Goal: Information Seeking & Learning: Compare options

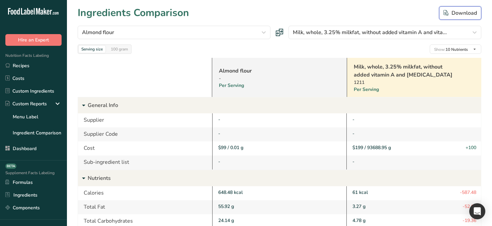
click at [455, 14] on div "Download" at bounding box center [459, 13] width 33 height 8
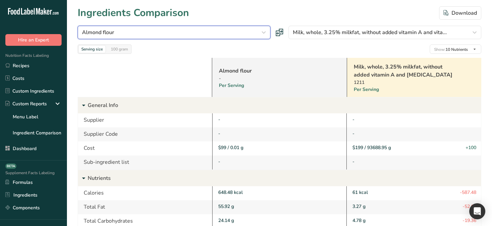
click at [265, 28] on icon "button" at bounding box center [264, 32] width 8 height 12
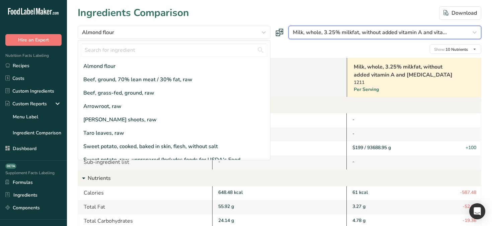
click at [387, 30] on span "Milk, whole, 3.25% milkfat, without added vitamin A and vita..." at bounding box center [370, 32] width 154 height 8
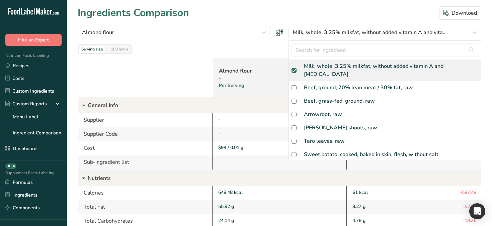
click at [296, 68] on span at bounding box center [294, 70] width 5 height 5
click at [296, 68] on input "checkbox" at bounding box center [294, 70] width 4 height 4
checkbox input "false"
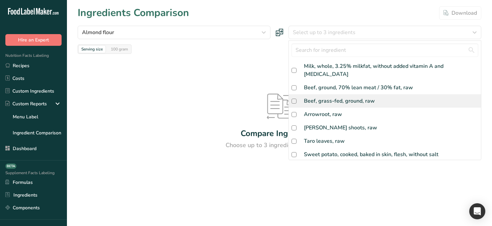
click at [300, 98] on div "Beef, grass-fed, ground, raw" at bounding box center [385, 100] width 192 height 13
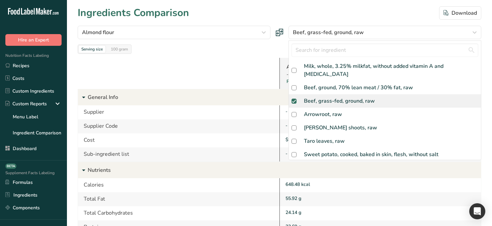
click at [300, 98] on div "Beef, grass-fed, ground, raw" at bounding box center [385, 100] width 192 height 13
checkbox input "false"
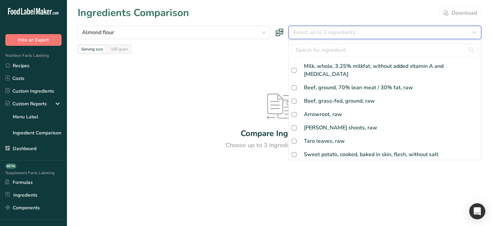
click at [305, 35] on span "Select up to 3 ingredients" at bounding box center [324, 32] width 63 height 8
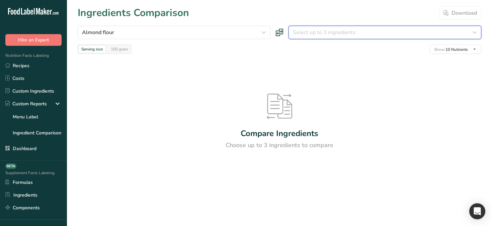
click at [311, 34] on span "Select up to 3 ingredients" at bounding box center [324, 32] width 63 height 8
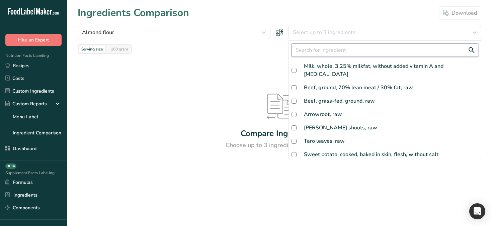
click at [308, 57] on input "text" at bounding box center [385, 50] width 187 height 13
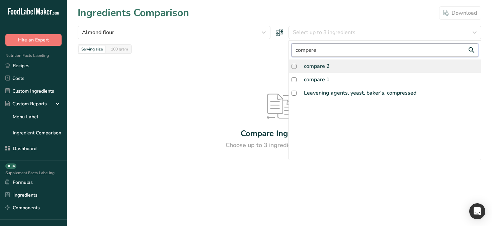
type input "compare"
click at [337, 69] on div "compare 2" at bounding box center [385, 66] width 192 height 13
checkbox input "true"
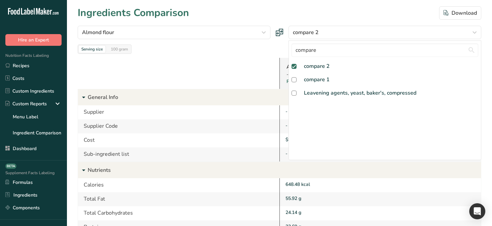
click at [297, 19] on div "Ingredients Comparison Download" at bounding box center [280, 12] width 404 height 15
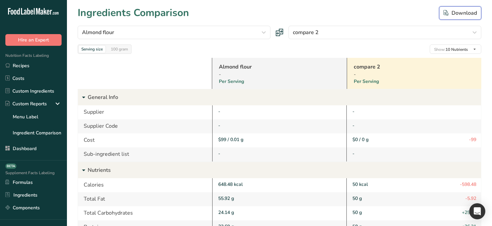
click at [451, 15] on div "Download" at bounding box center [459, 13] width 33 height 8
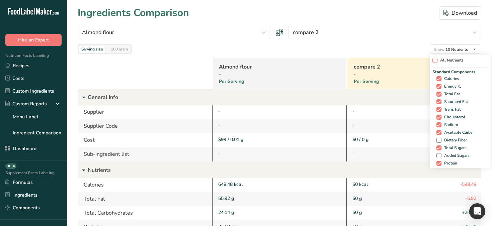
click at [441, 61] on span "All Nutrients" at bounding box center [450, 60] width 26 height 5
click at [437, 61] on input "All Nutrients" at bounding box center [434, 60] width 4 height 4
checkbox input "true"
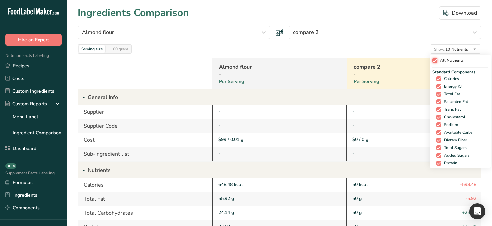
checkbox input "true"
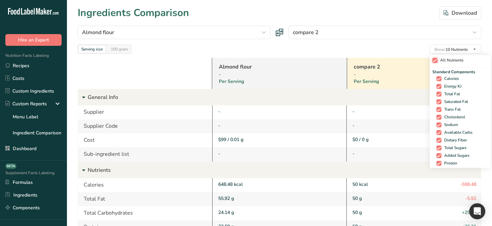
checkbox input "true"
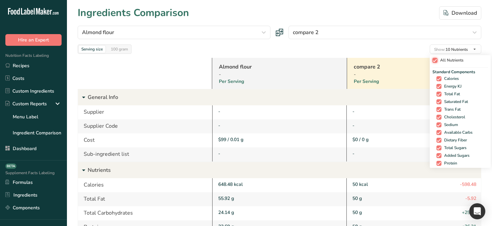
checkbox input "true"
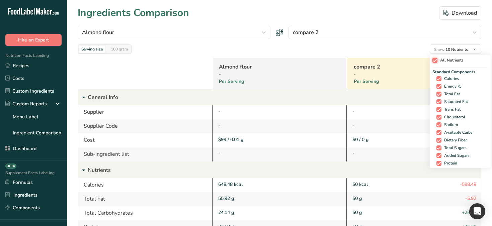
checkbox input "true"
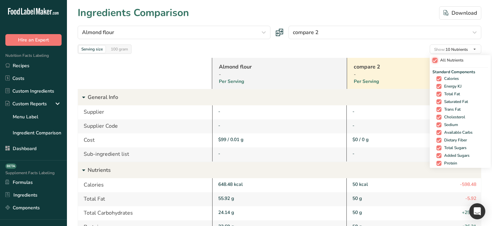
checkbox input "true"
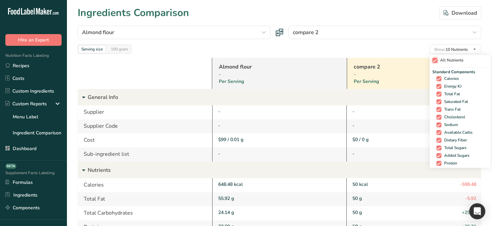
checkbox input "true"
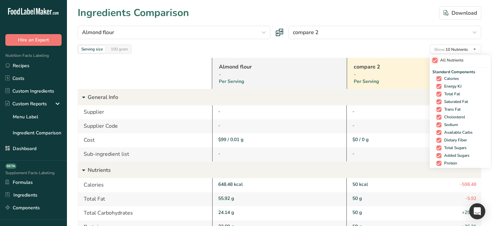
checkbox input "true"
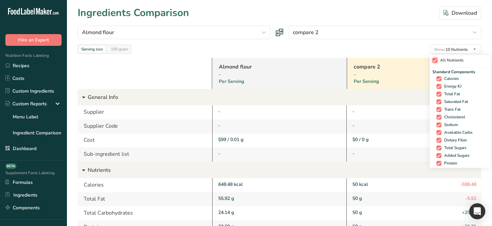
checkbox input "true"
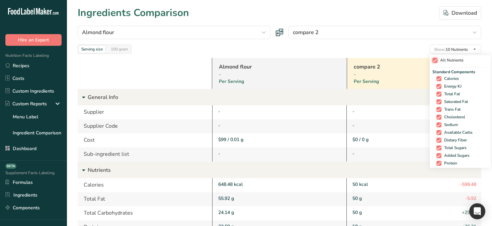
checkbox input "true"
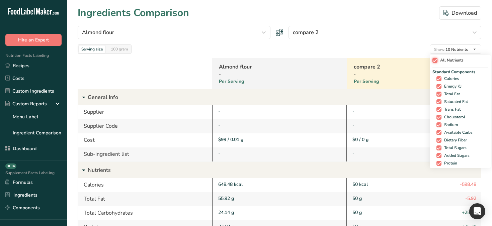
checkbox input "true"
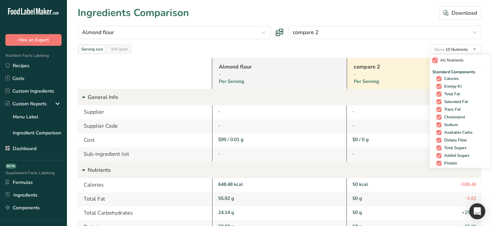
checkbox input "true"
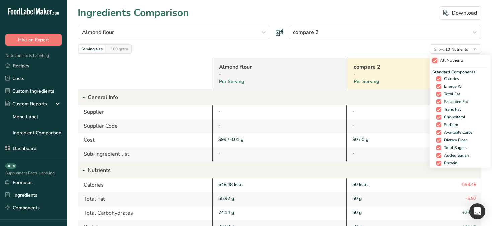
checkbox input "true"
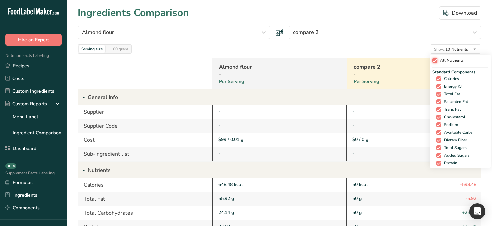
checkbox input "true"
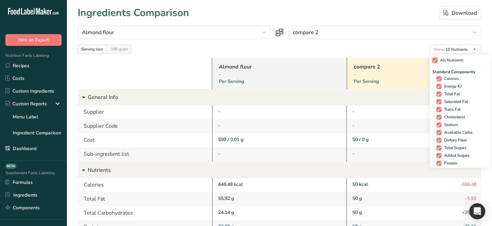
checkbox input "true"
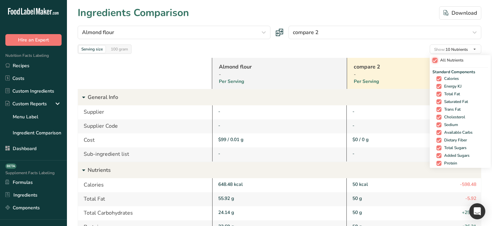
checkbox input "true"
click at [441, 61] on span "All Nutrients" at bounding box center [448, 60] width 26 height 5
click at [434, 61] on input "All Nutrients" at bounding box center [432, 60] width 4 height 4
checkbox input "false"
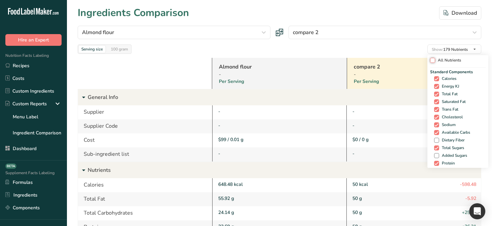
checkbox input "false"
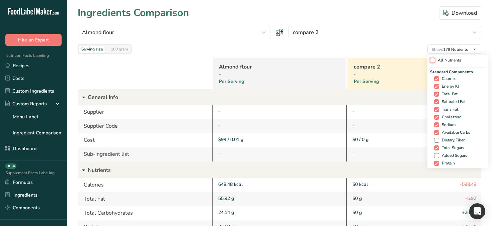
checkbox input "false"
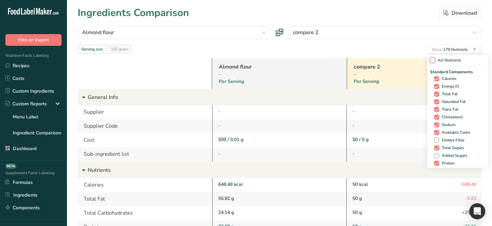
checkbox input "false"
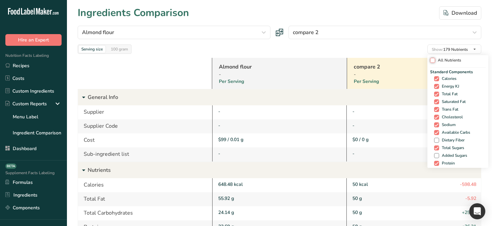
checkbox input "false"
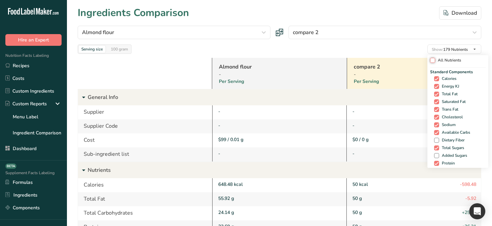
checkbox input "false"
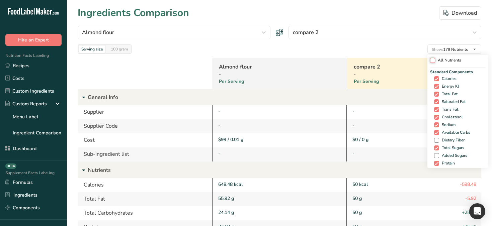
checkbox input "false"
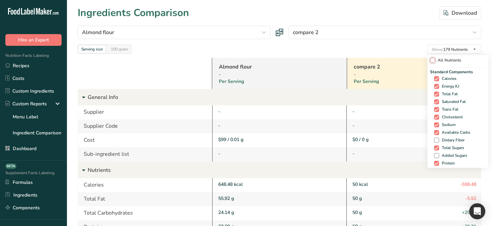
checkbox input "false"
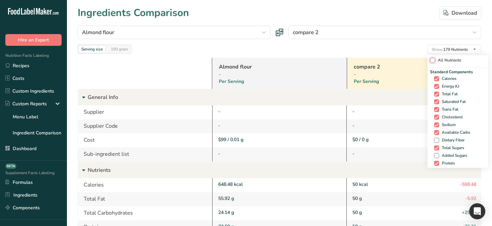
checkbox input "false"
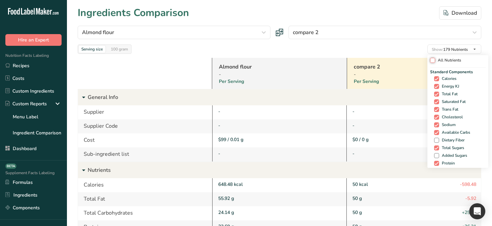
checkbox input "false"
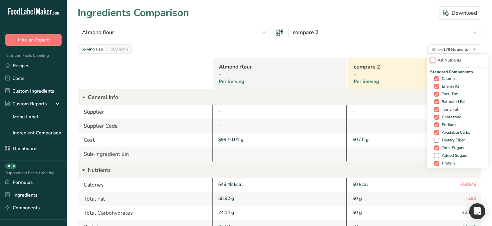
checkbox input "false"
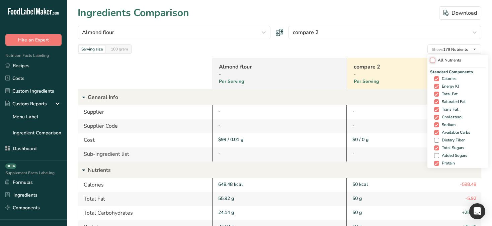
checkbox input "false"
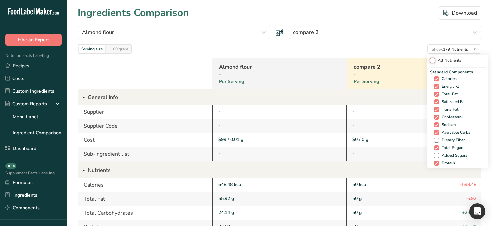
checkbox input "false"
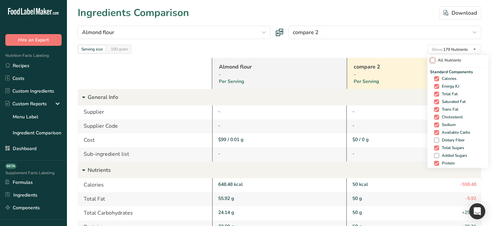
checkbox input "false"
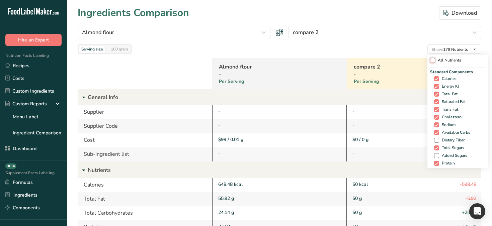
checkbox input "false"
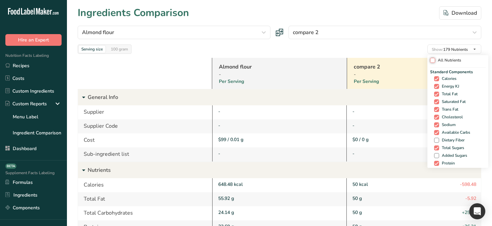
checkbox input "false"
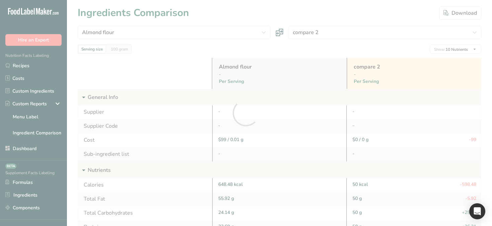
click at [441, 61] on div at bounding box center [246, 113] width 492 height 226
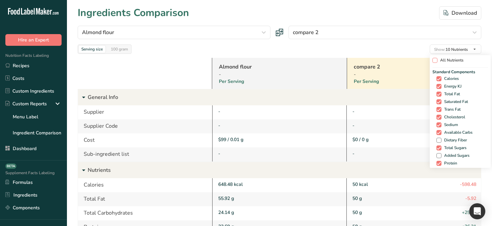
click at [451, 60] on span "All Nutrients" at bounding box center [450, 60] width 26 height 5
click at [437, 60] on input "All Nutrients" at bounding box center [434, 60] width 4 height 4
checkbox input "true"
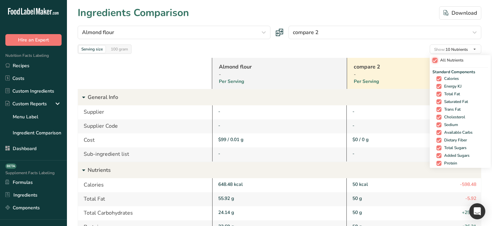
checkbox input "true"
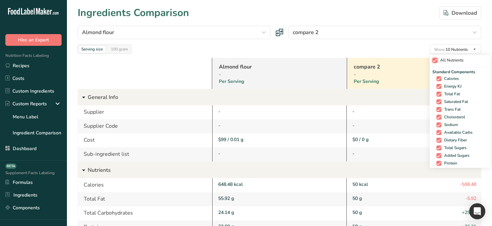
checkbox input "true"
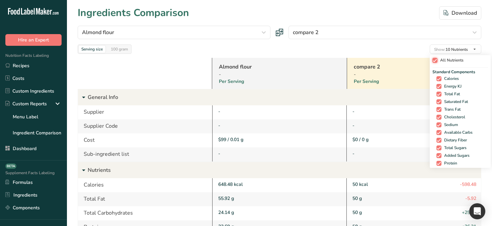
checkbox input "true"
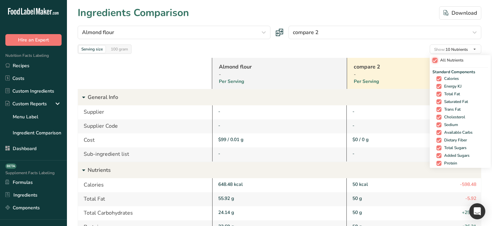
checkbox input "true"
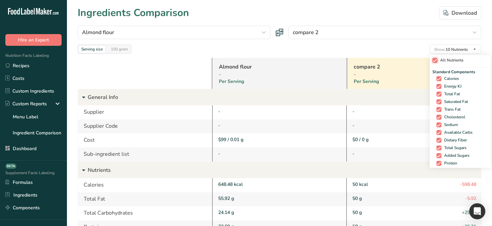
checkbox input "true"
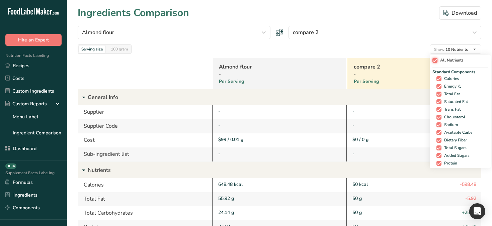
checkbox input "true"
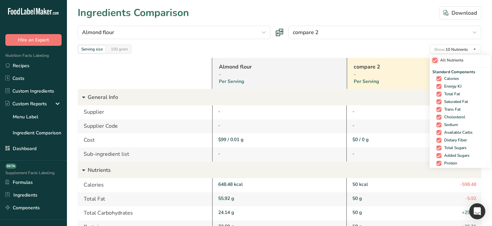
checkbox input "true"
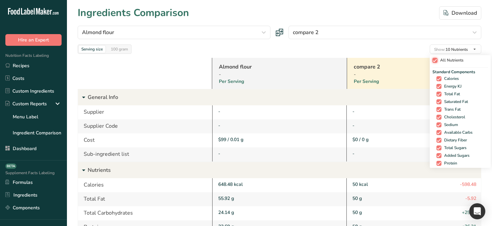
checkbox input "true"
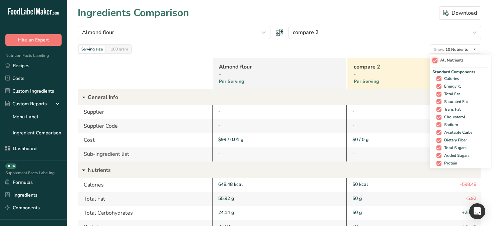
checkbox input "true"
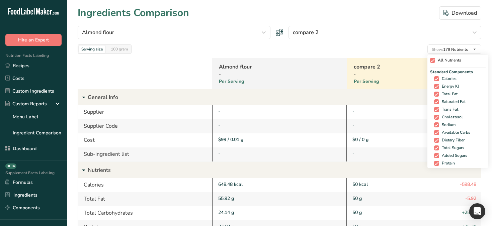
click at [451, 60] on span "All Nutrients" at bounding box center [448, 60] width 26 height 5
click at [434, 60] on input "All Nutrients" at bounding box center [432, 60] width 4 height 4
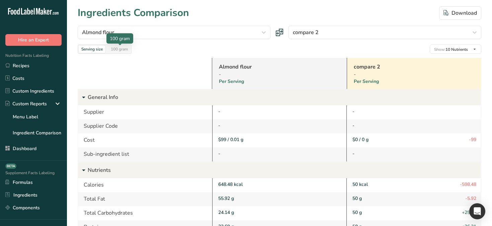
click at [121, 48] on div "100 gram" at bounding box center [119, 49] width 22 height 7
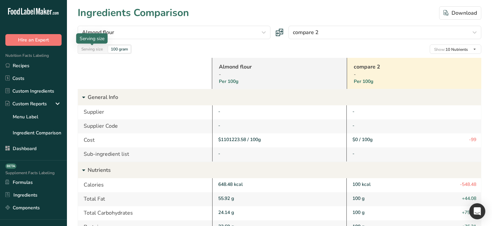
click at [99, 51] on div "Serving size" at bounding box center [92, 49] width 27 height 7
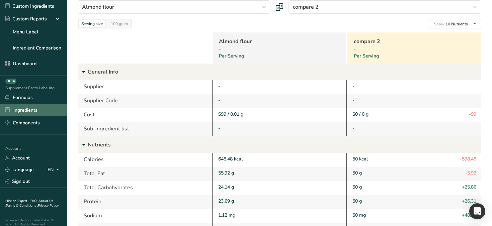
scroll to position [91, 0]
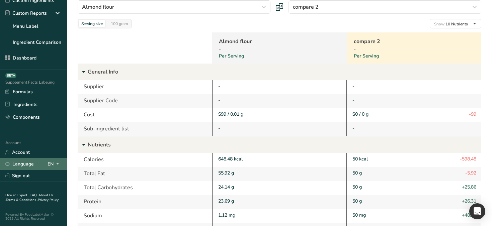
click at [57, 165] on icon at bounding box center [57, 164] width 5 height 8
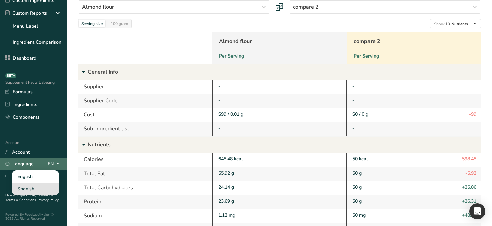
click at [42, 190] on div "Spanish" at bounding box center [35, 189] width 47 height 12
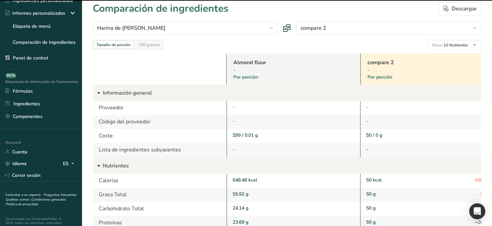
scroll to position [0, 0]
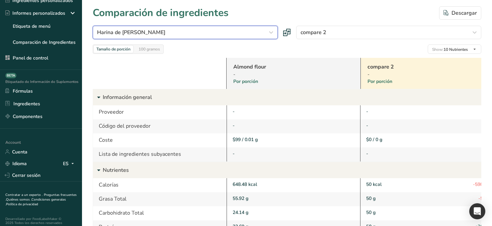
click at [263, 32] on div "Harina [PERSON_NAME]" at bounding box center [183, 32] width 172 height 8
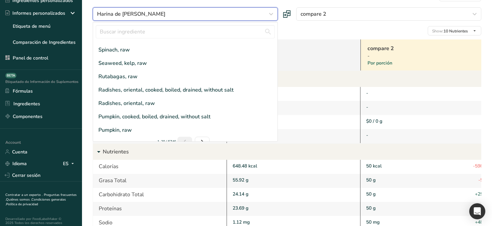
scroll to position [20, 0]
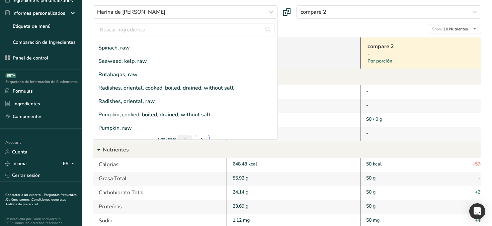
click at [202, 134] on icon "Next page" at bounding box center [202, 140] width 8 height 12
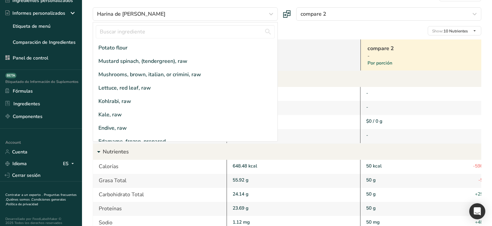
scroll to position [12, 0]
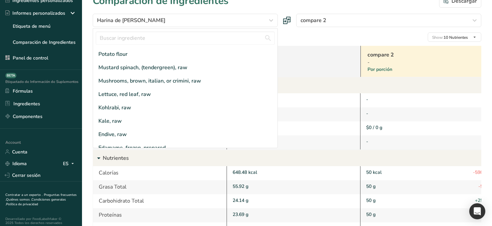
click at [316, 53] on link "Almond flour" at bounding box center [284, 55] width 103 height 8
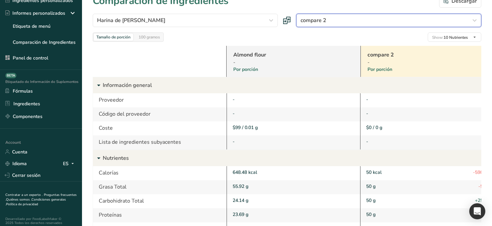
click at [352, 22] on div "compare 2" at bounding box center [387, 20] width 172 height 8
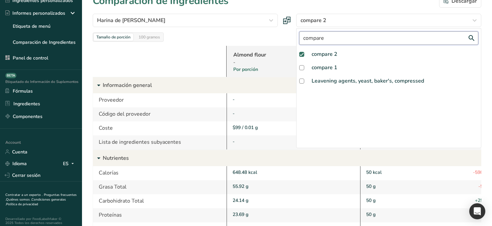
click at [331, 39] on input "compare" at bounding box center [388, 37] width 179 height 13
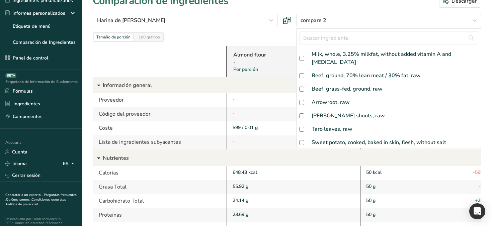
click at [286, 38] on div "Tamaño de porción 100 gramos Show: 10 Nutrientes Todos los nutrientes Component…" at bounding box center [287, 36] width 389 height 9
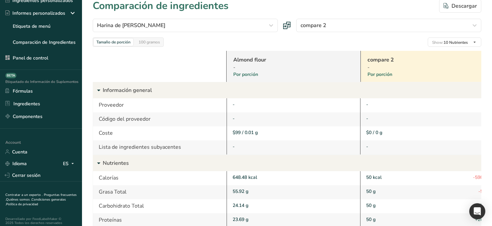
scroll to position [0, 0]
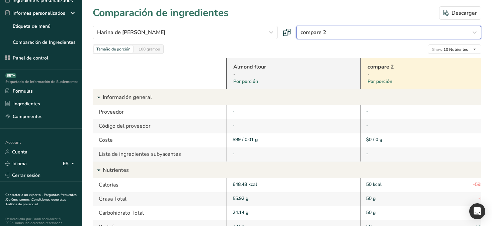
click at [399, 31] on div "compare 2" at bounding box center [387, 32] width 172 height 8
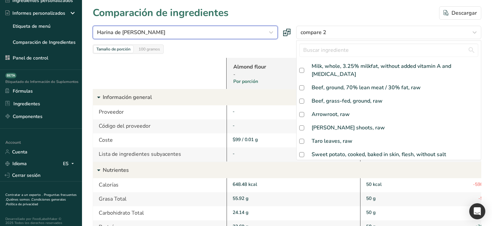
click at [269, 28] on icon "button" at bounding box center [271, 32] width 8 height 12
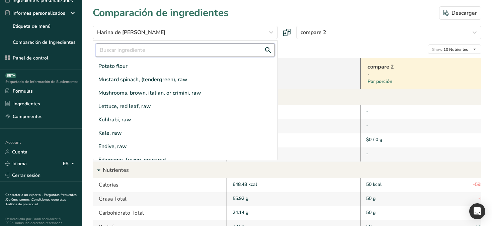
click at [257, 44] on input "text" at bounding box center [185, 50] width 179 height 13
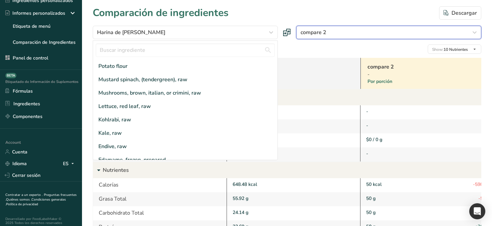
click at [333, 31] on div "compare 2" at bounding box center [387, 32] width 172 height 8
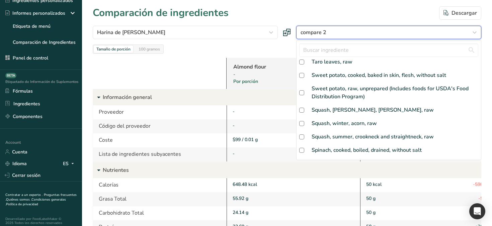
scroll to position [175, 0]
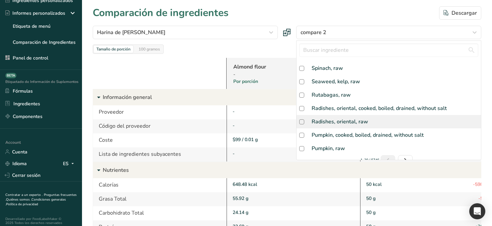
click at [358, 119] on div "Radishes, oriental, raw" at bounding box center [389, 121] width 184 height 13
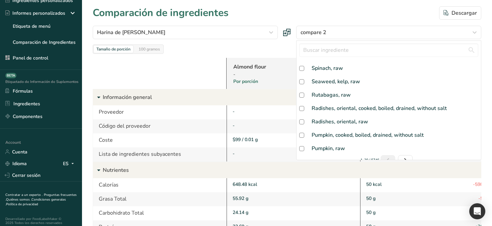
click at [340, 78] on div "Seaweed, kelp, raw" at bounding box center [389, 81] width 184 height 13
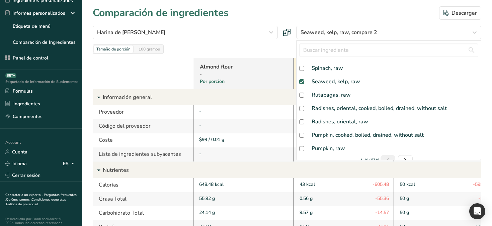
click at [340, 78] on div "Seaweed, kelp, raw" at bounding box center [389, 81] width 184 height 13
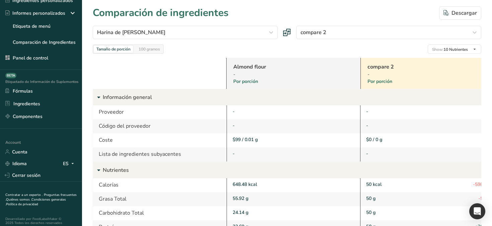
click at [254, 68] on link "Almond flour" at bounding box center [284, 67] width 103 height 8
click at [119, 98] on p "Información general" at bounding box center [298, 97] width 391 height 16
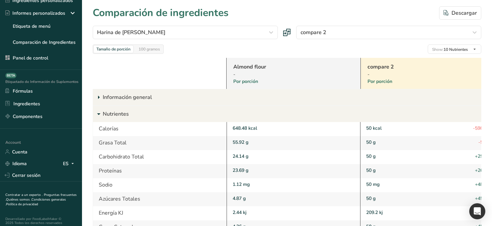
click at [119, 98] on p "Información general" at bounding box center [298, 97] width 391 height 16
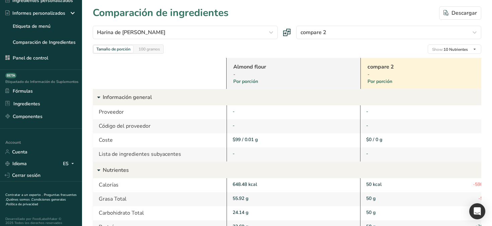
click at [119, 98] on p "Información general" at bounding box center [298, 97] width 391 height 16
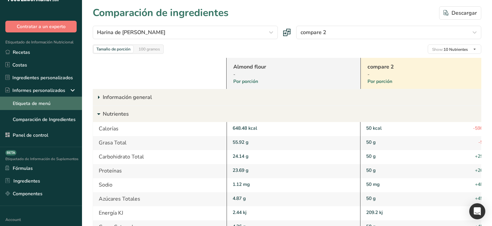
scroll to position [0, 0]
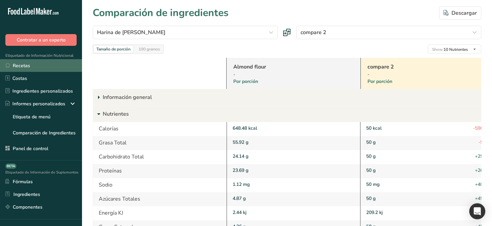
click at [52, 64] on link "Recetas" at bounding box center [41, 65] width 82 height 13
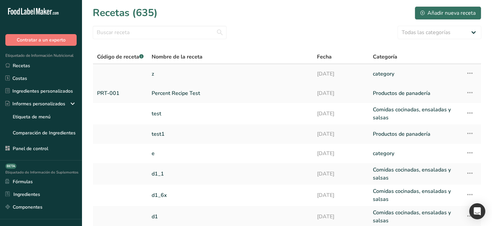
click at [172, 74] on link "z" at bounding box center [230, 74] width 157 height 14
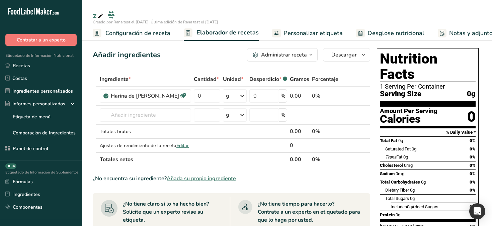
scroll to position [219, 0]
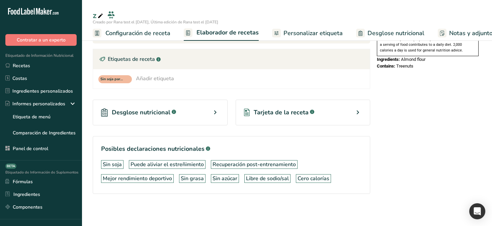
click at [183, 110] on div "Desglose nutricional .a-a{fill:#347362;}.b-a{fill:#fff;}" at bounding box center [160, 113] width 135 height 26
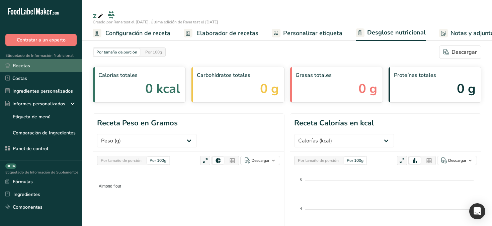
click at [43, 63] on link "Recetas" at bounding box center [41, 65] width 82 height 13
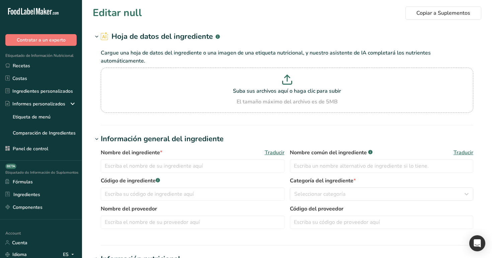
type input "Almond flour"
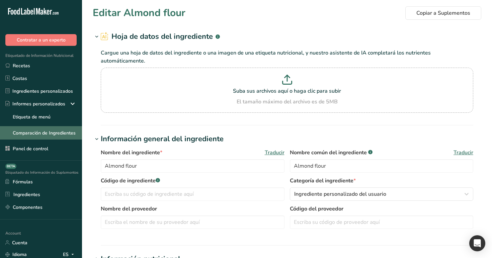
click at [54, 132] on link "Comparación de Ingredientes" at bounding box center [41, 132] width 82 height 13
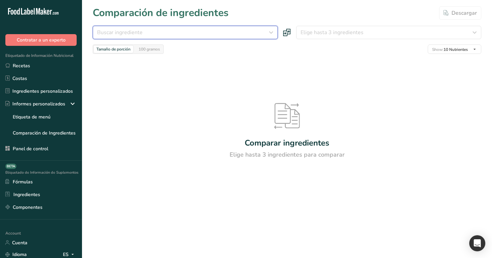
click at [262, 33] on div "Buscar ingrediente" at bounding box center [183, 32] width 172 height 8
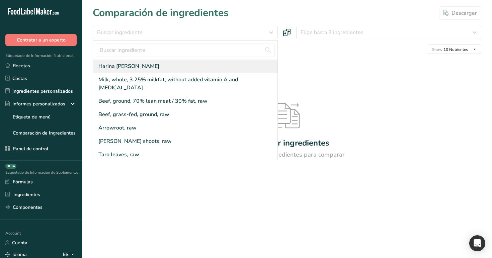
click at [220, 67] on div "Harina [PERSON_NAME]" at bounding box center [185, 66] width 184 height 13
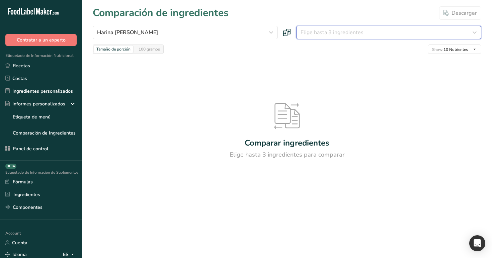
click at [329, 27] on button "Elige hasta 3 ingredientes" at bounding box center [388, 32] width 185 height 13
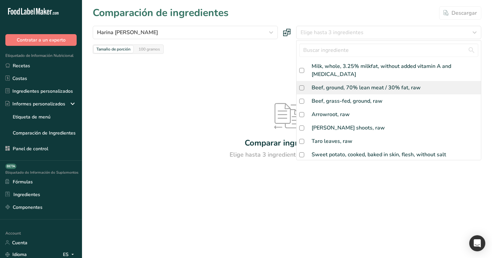
click at [327, 85] on div "Beef, ground, 70% lean meat / 30% fat, raw" at bounding box center [389, 87] width 184 height 13
checkbox input "true"
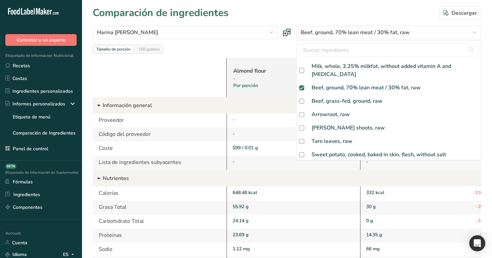
click at [272, 55] on div "Almond flour - Por porción Beef, ground, 70% lean meat / 30% fat, raw 13498 Por…" at bounding box center [287, 237] width 389 height 366
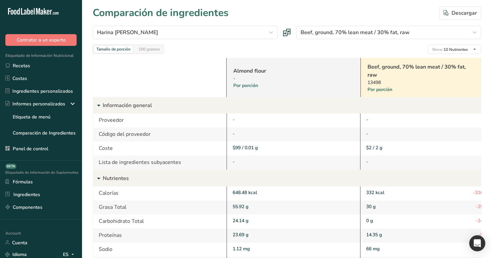
drag, startPoint x: 382, startPoint y: 83, endPoint x: 366, endPoint y: 81, distance: 15.5
click at [366, 81] on div "Beef, ground, 70% lean meat / 30% fat, raw 13498 Por porción" at bounding box center [427, 77] width 134 height 39
copy div "13498"
click at [379, 67] on link "Beef, ground, 70% lean meat / 30% fat, raw" at bounding box center [418, 71] width 103 height 16
click at [309, 54] on div "Tamaño de porción 100 gramos Show: 10 Nutrientes Todos los nutrientes Component…" at bounding box center [287, 49] width 389 height 9
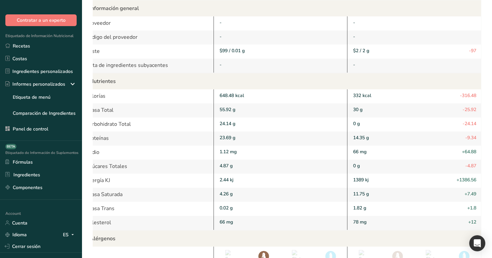
scroll to position [45, 0]
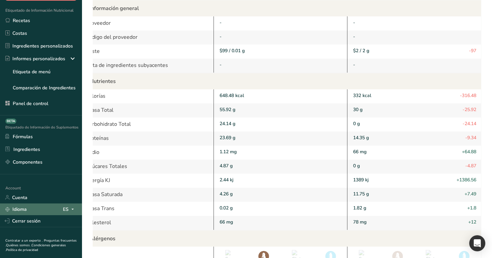
click at [70, 209] on icon at bounding box center [72, 209] width 5 height 8
click at [52, 223] on div "English" at bounding box center [37, 221] width 47 height 12
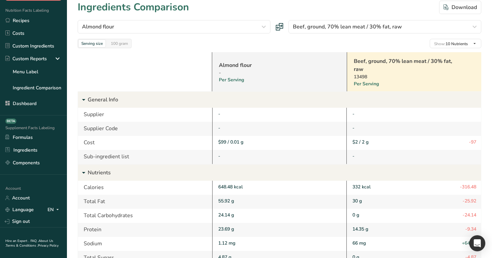
scroll to position [6, 0]
click at [57, 213] on icon at bounding box center [57, 209] width 5 height 8
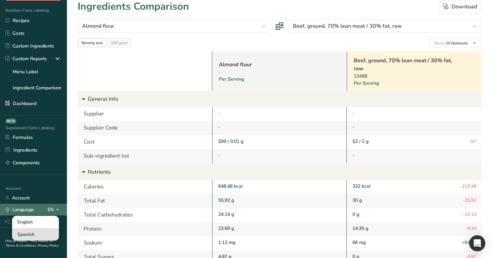
click at [46, 236] on div "Spanish" at bounding box center [35, 234] width 47 height 12
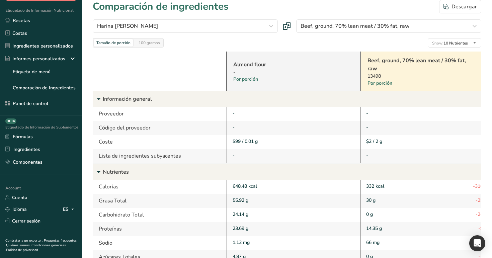
scroll to position [0, 0]
click at [68, 209] on div "ES" at bounding box center [70, 209] width 14 height 8
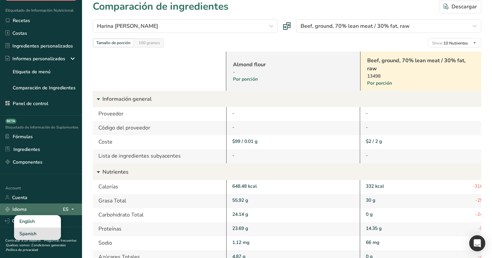
click at [49, 233] on div "Spanish" at bounding box center [37, 234] width 47 height 12
click at [70, 208] on icon at bounding box center [72, 209] width 5 height 8
click at [47, 224] on div "English" at bounding box center [37, 221] width 47 height 12
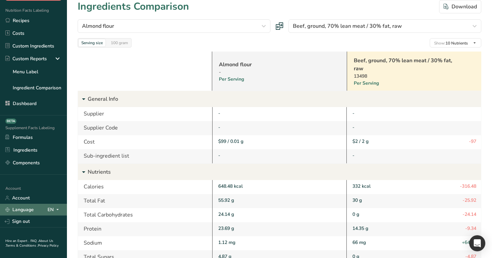
scroll to position [0, 0]
click at [54, 206] on span at bounding box center [58, 210] width 8 height 8
click at [44, 233] on div "Spanish" at bounding box center [35, 234] width 47 height 12
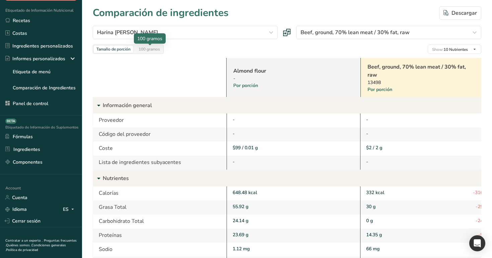
click at [148, 48] on div "100 gramos" at bounding box center [149, 49] width 27 height 7
click at [121, 48] on div "Tamaño de porción" at bounding box center [113, 49] width 39 height 7
click at [461, 14] on div "Descargar" at bounding box center [459, 13] width 33 height 8
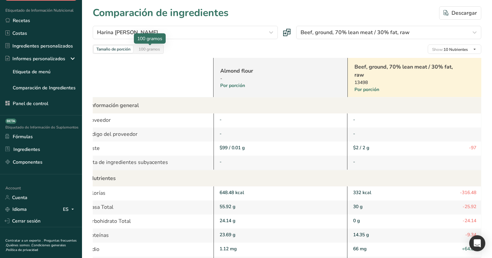
click at [154, 51] on div "100 gramos" at bounding box center [149, 49] width 27 height 7
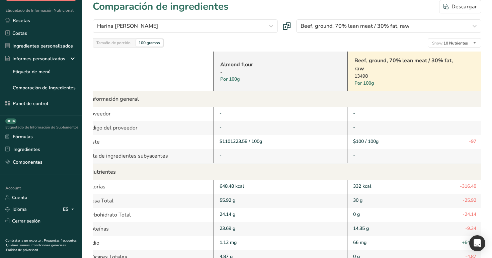
scroll to position [7, 0]
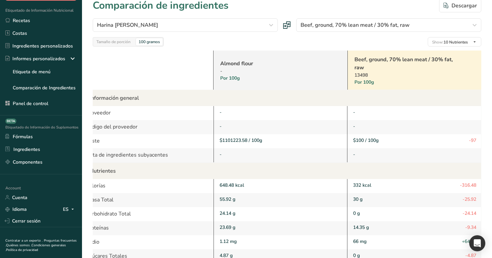
click at [237, 61] on link "Almond flour" at bounding box center [271, 64] width 103 height 8
click at [127, 42] on div "Tamaño de porción" at bounding box center [113, 41] width 39 height 7
click at [154, 46] on div "Tamaño de porción 100 gramos" at bounding box center [128, 41] width 71 height 9
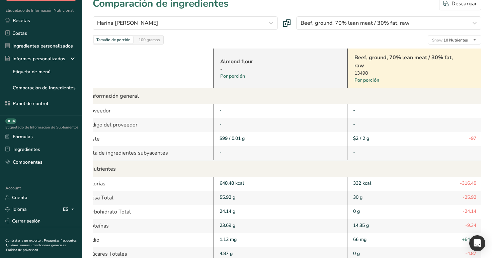
scroll to position [0, 0]
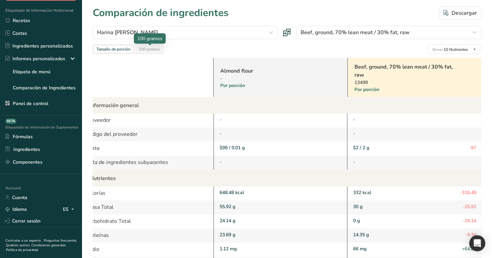
click at [157, 50] on div "100 gramos" at bounding box center [149, 49] width 27 height 7
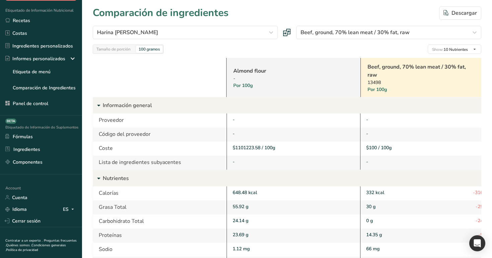
scroll to position [0, 13]
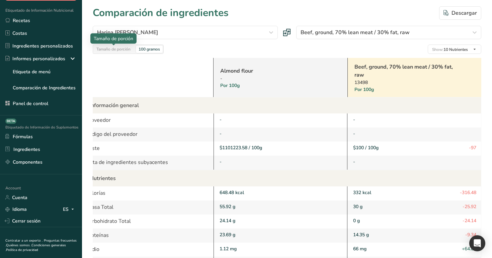
click at [121, 48] on div "Tamaño de porción" at bounding box center [113, 49] width 39 height 7
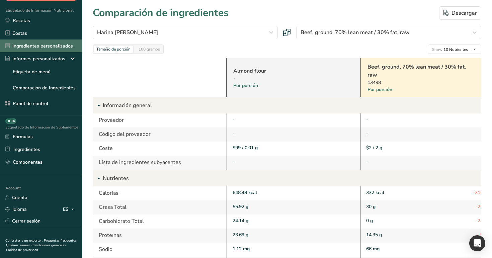
click at [56, 44] on link "Ingredientes personalizados" at bounding box center [41, 45] width 82 height 13
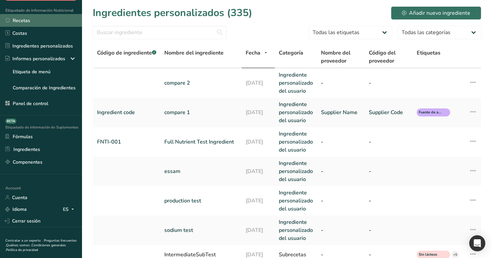
click at [26, 19] on link "Recetas" at bounding box center [41, 20] width 82 height 13
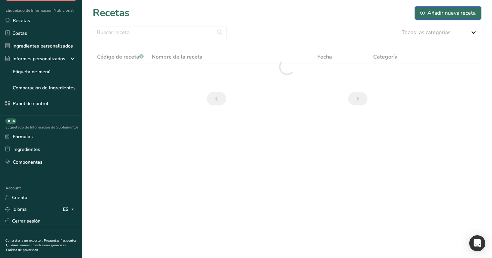
click at [431, 15] on div "Añadir nueva receta" at bounding box center [447, 13] width 55 height 8
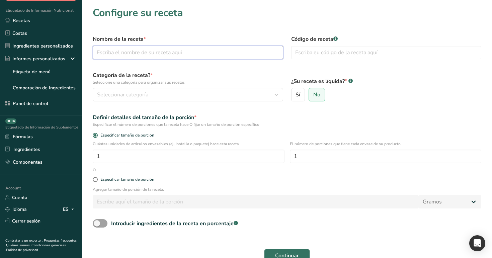
click at [219, 53] on input "text" at bounding box center [188, 52] width 190 height 13
type input "test percent 1"
click at [212, 101] on div "Categoría de la receta? * Seleccione una categoría para organizar sus recetas S…" at bounding box center [188, 86] width 198 height 38
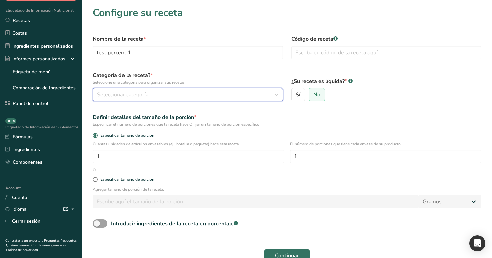
click at [202, 96] on div "Seleccionar categoría" at bounding box center [186, 95] width 178 height 8
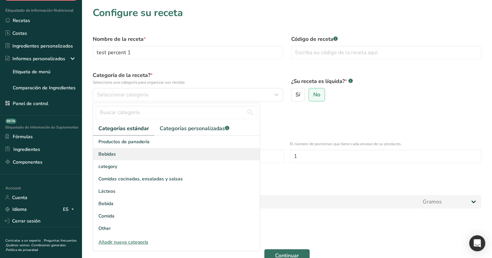
click at [181, 157] on div "Bebidas" at bounding box center [176, 154] width 167 height 12
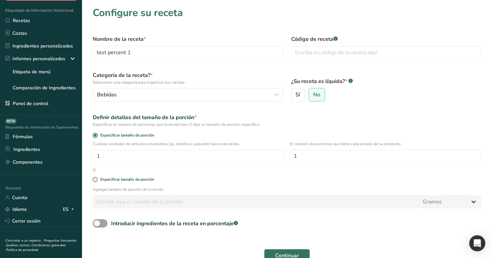
click at [103, 219] on form "Nombre de la receta * test percent 1 Código de receta .a-a{fill:#347362;}.b-a{f…" at bounding box center [287, 155] width 397 height 249
click at [103, 224] on span at bounding box center [100, 223] width 15 height 8
click at [97, 224] on input "Introducir ingredientes de la receta en porcentaje .a-a{fill:#347362;}.b-a{fill…" at bounding box center [95, 223] width 4 height 4
checkbox input "true"
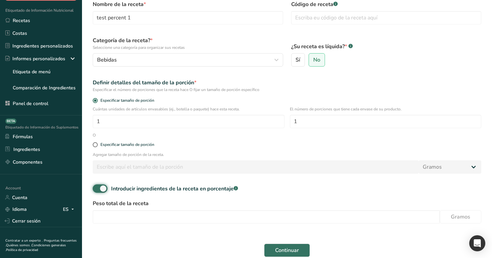
scroll to position [39, 0]
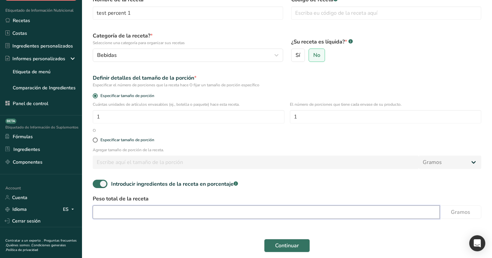
click at [159, 215] on input "number" at bounding box center [266, 211] width 347 height 13
type input "100"
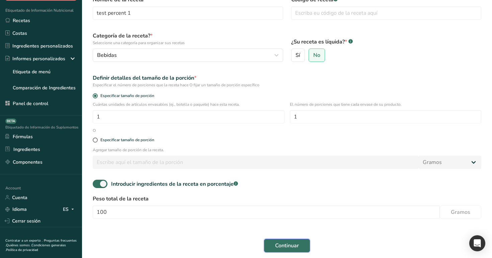
click at [278, 243] on span "Continuar" at bounding box center [287, 246] width 24 height 8
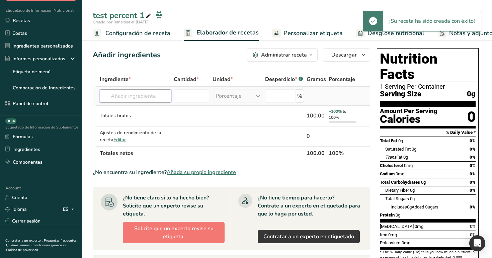
click at [141, 98] on input "text" at bounding box center [135, 95] width 71 height 13
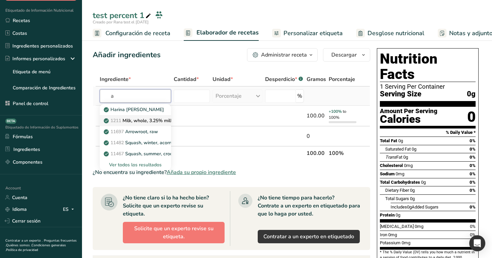
type input "a"
click at [142, 118] on p "1211 Milk, whole, 3.25% milkfat, without added vitamin A and vitamin D" at bounding box center [194, 120] width 178 height 7
type input "Milk, whole, 3.25% milkfat, without added vitamin A and [MEDICAL_DATA]"
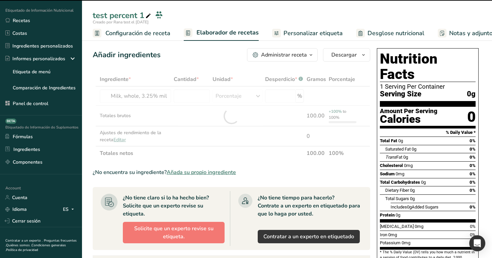
type input "0"
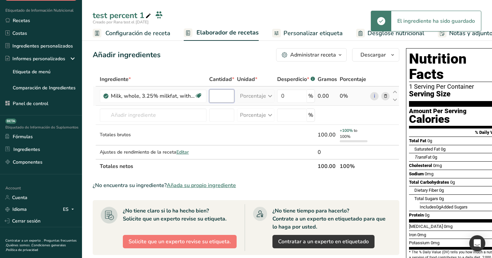
click at [219, 93] on input "number" at bounding box center [221, 95] width 25 height 13
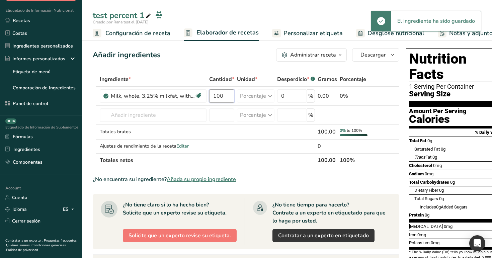
type input "100"
click at [239, 59] on div "Añadir ingredientes Administrar receta Eliminar receta Duplicar receta Escalar …" at bounding box center [246, 54] width 307 height 13
click at [345, 67] on div "Añadir ingredientes Administrar receta Eliminar receta Duplicar receta Escalar …" at bounding box center [248, 226] width 311 height 361
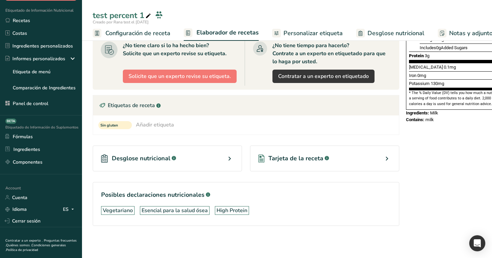
click at [214, 156] on div "Desglose nutricional .a-a{fill:#347362;}.b-a{fill:#fff;}" at bounding box center [167, 159] width 149 height 26
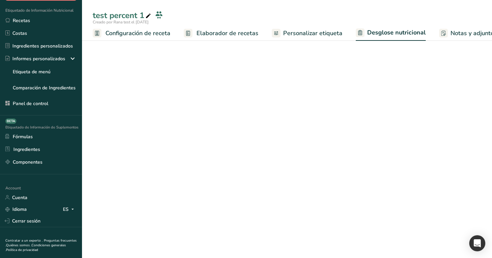
select select "Calories"
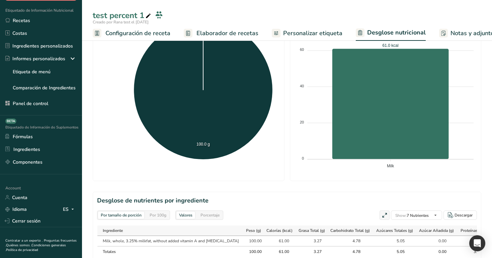
scroll to position [248, 0]
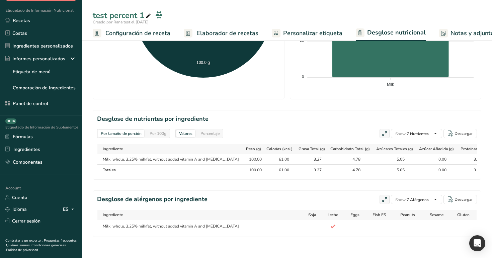
click at [162, 131] on div "Por 100g" at bounding box center [158, 133] width 22 height 7
click at [213, 134] on div "Porcentaje" at bounding box center [210, 133] width 24 height 7
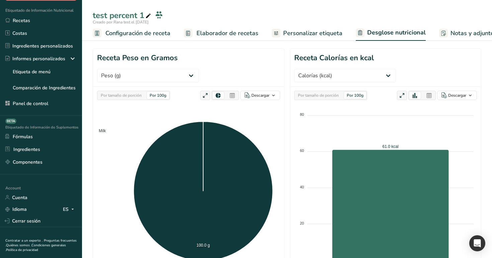
scroll to position [3, 0]
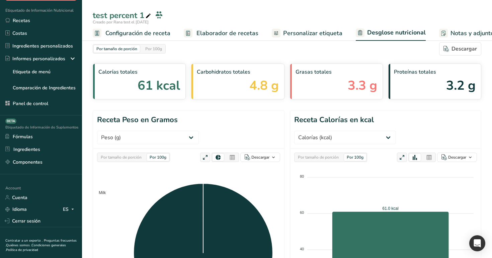
click at [144, 28] on link "Configuración de receta" at bounding box center [132, 33] width 78 height 15
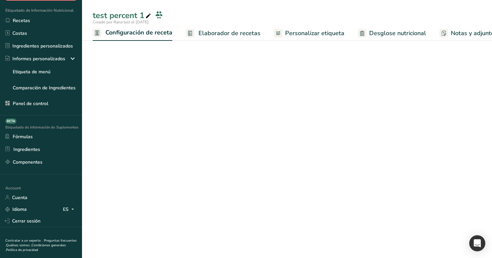
scroll to position [0, 2]
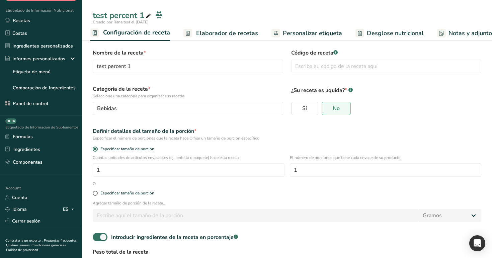
click at [201, 29] on span "Elaborador de recetas" at bounding box center [227, 33] width 62 height 9
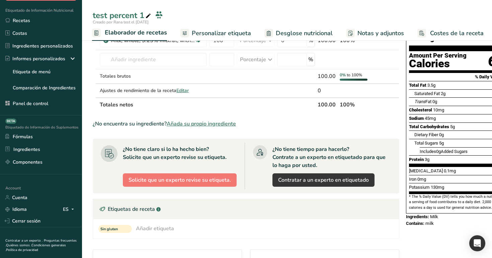
scroll to position [159, 0]
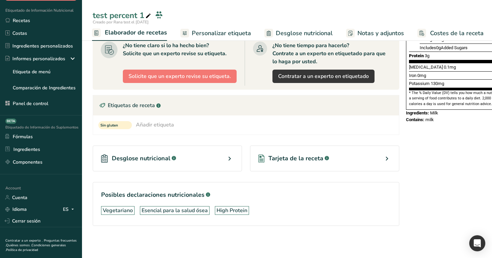
click at [345, 165] on div "Tarjeta de la receta .a-a{fill:#347362;}.b-a{fill:#fff;}" at bounding box center [324, 159] width 149 height 26
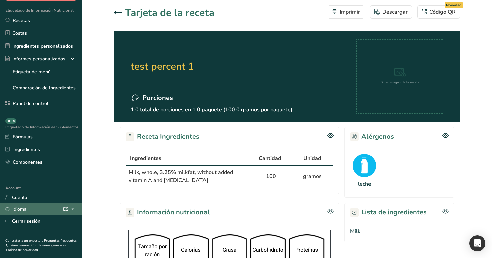
click at [69, 211] on span at bounding box center [73, 209] width 8 height 8
click at [54, 222] on div "English" at bounding box center [37, 221] width 47 height 12
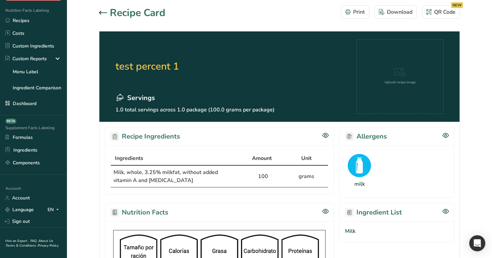
click at [101, 11] on icon at bounding box center [103, 13] width 8 height 4
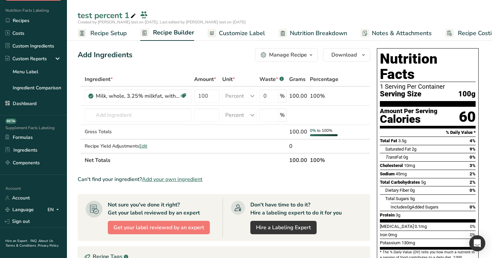
click at [295, 56] on div "Manage Recipe" at bounding box center [288, 55] width 38 height 8
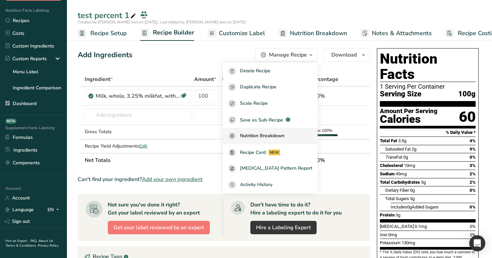
click at [284, 135] on span "Nutrition Breakdown" at bounding box center [262, 136] width 45 height 8
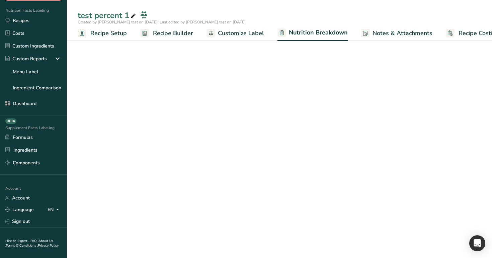
select select "Calories"
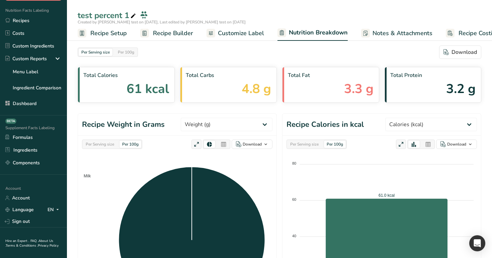
click at [245, 30] on span "Customize Label" at bounding box center [241, 33] width 46 height 9
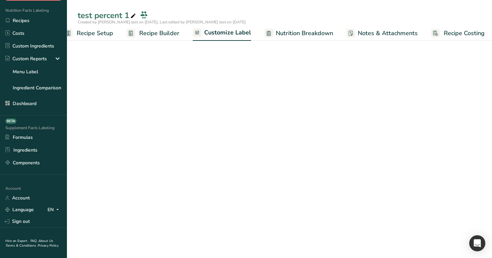
scroll to position [0, 17]
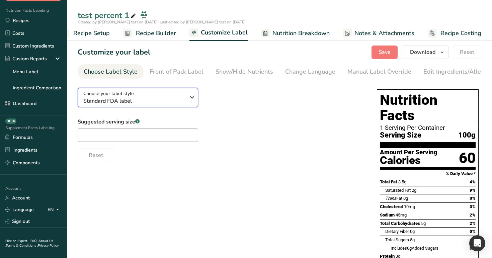
click at [166, 101] on span "Standard FDA label" at bounding box center [134, 101] width 102 height 8
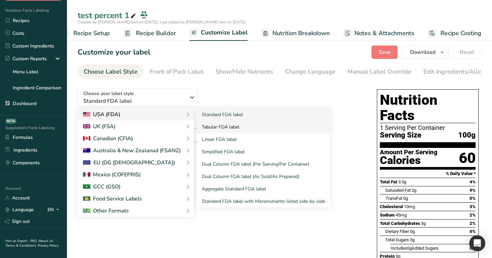
click at [226, 128] on link "Tabular FDA label" at bounding box center [263, 127] width 134 height 12
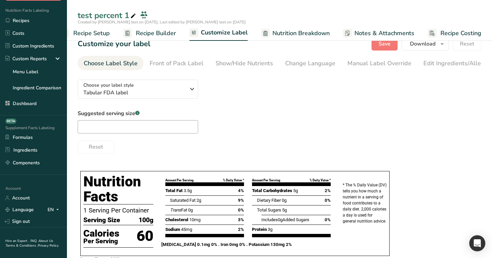
scroll to position [0, 0]
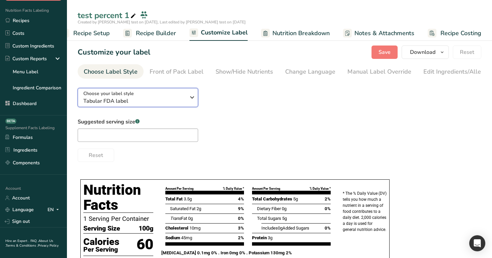
click at [179, 97] on div "Choose your label style Tabular FDA label" at bounding box center [134, 97] width 102 height 15
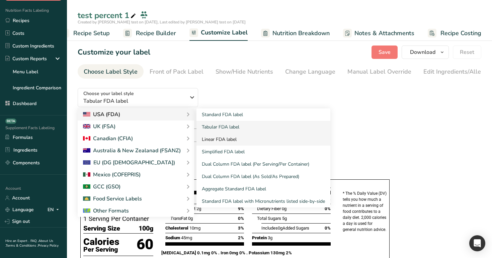
click at [217, 144] on link "Linear FDA label" at bounding box center [263, 139] width 134 height 12
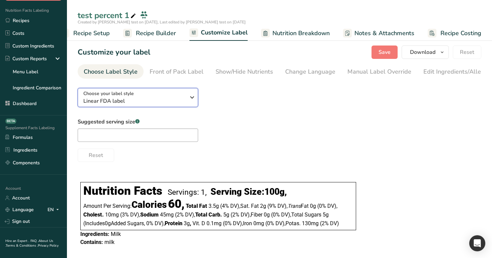
click at [179, 102] on span "Linear FDA label" at bounding box center [134, 101] width 102 height 8
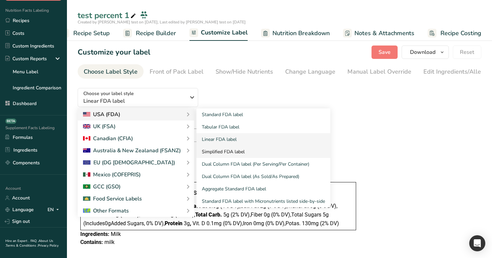
click at [225, 154] on link "Simplified FDA label" at bounding box center [263, 152] width 134 height 12
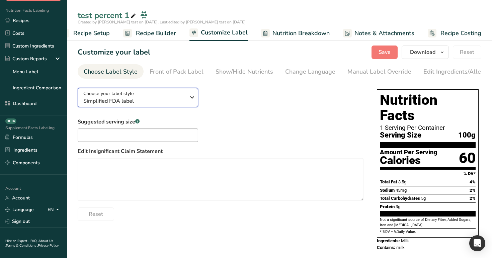
click at [174, 98] on div "Choose your label style Simplified FDA label" at bounding box center [134, 97] width 102 height 15
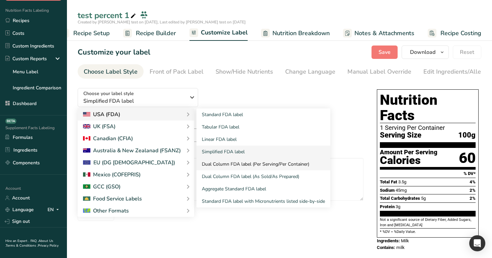
click at [233, 168] on link "Dual Column FDA label (Per Serving/Per Container)" at bounding box center [263, 164] width 134 height 12
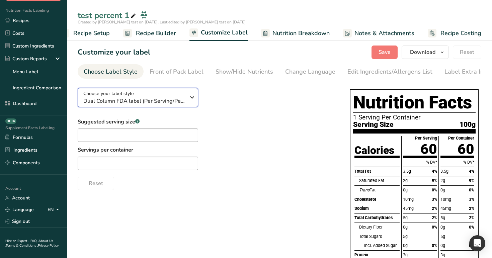
click at [183, 100] on span "Dual Column FDA label (Per Serving/Per Container)" at bounding box center [134, 101] width 102 height 8
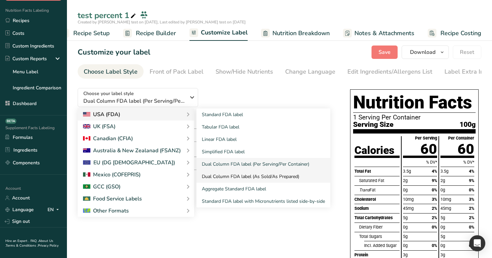
click at [220, 174] on link "Dual Column FDA label (As Sold/As Prepared)" at bounding box center [263, 176] width 134 height 12
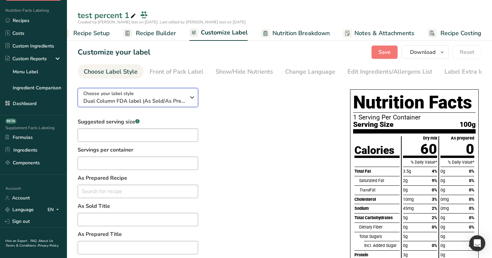
click at [182, 92] on div "Choose your label style Dual Column FDA label (As Sold/As Prepared)" at bounding box center [134, 97] width 102 height 15
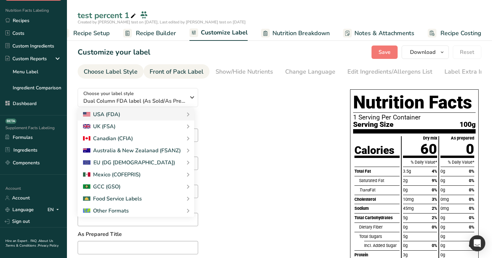
click at [169, 72] on div "Front of Pack Label" at bounding box center [177, 71] width 54 height 9
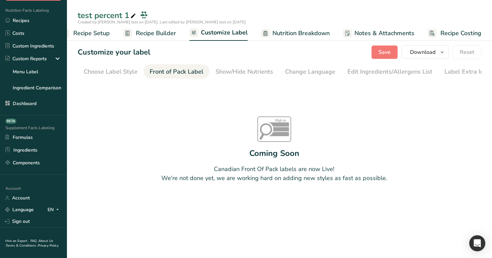
scroll to position [0, 8]
click at [112, 75] on div "Choose Label Style" at bounding box center [103, 71] width 54 height 9
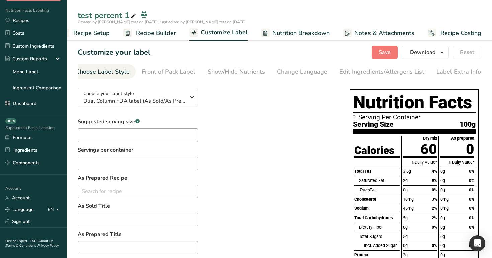
scroll to position [0, 0]
click at [138, 101] on span "Dual Column FDA label (As Sold/As Prepared)" at bounding box center [134, 101] width 102 height 8
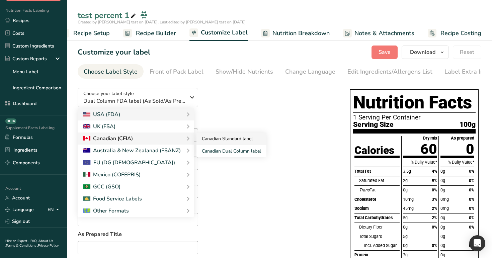
click at [208, 144] on link "Canadian Standard label" at bounding box center [231, 139] width 70 height 12
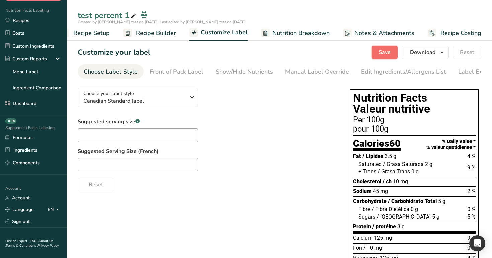
click at [381, 54] on span "Save" at bounding box center [385, 52] width 12 height 8
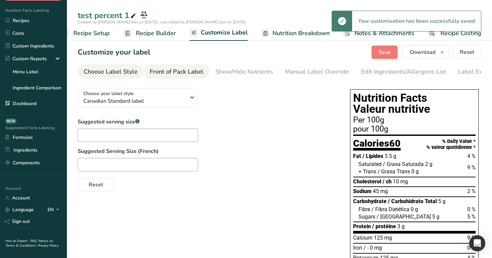
click at [177, 69] on div "Front of Pack Label" at bounding box center [177, 71] width 54 height 9
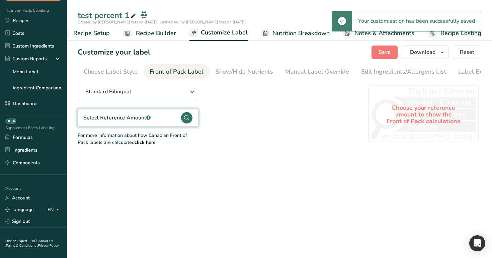
scroll to position [0, 21]
click at [157, 113] on div "Select Reference Amount .a-a{fill:#347362;}.b-a{fill:#fff;}" at bounding box center [138, 117] width 120 height 17
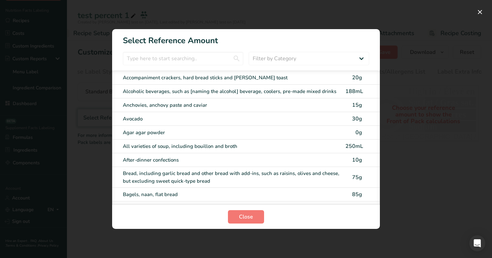
click at [178, 122] on div "Avocado 30g" at bounding box center [246, 119] width 268 height 14
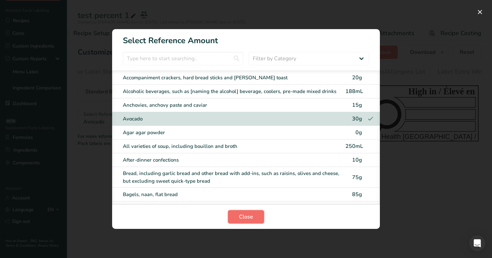
click at [249, 212] on button "Close" at bounding box center [246, 216] width 36 height 13
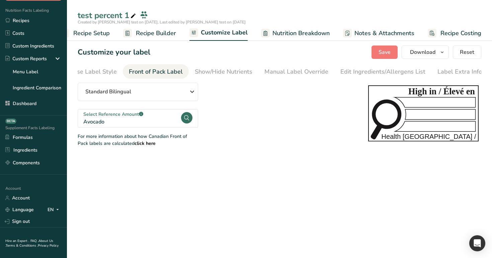
click at [135, 146] on b "click here" at bounding box center [145, 143] width 21 height 6
click at [310, 30] on span "Nutrition Breakdown" at bounding box center [300, 33] width 57 height 9
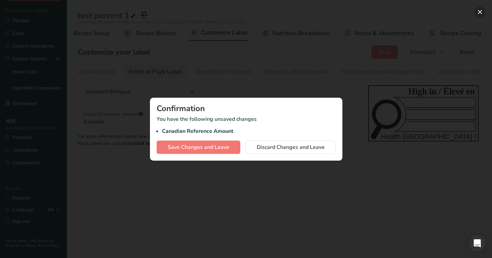
click at [478, 11] on button "button" at bounding box center [480, 12] width 11 height 11
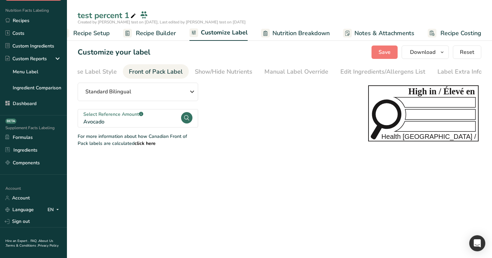
click at [303, 33] on span "Nutrition Breakdown" at bounding box center [300, 33] width 57 height 9
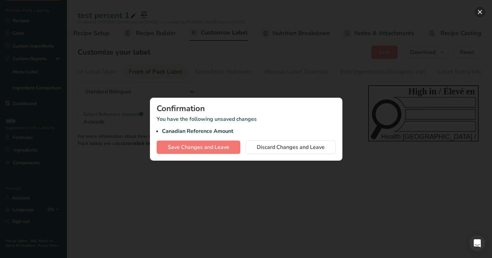
click at [481, 12] on button "button" at bounding box center [480, 12] width 11 height 11
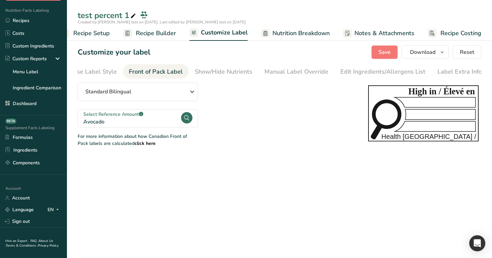
click at [315, 34] on span "Nutrition Breakdown" at bounding box center [300, 33] width 57 height 9
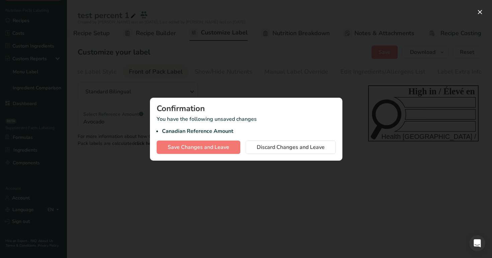
click at [486, 11] on div at bounding box center [246, 129] width 492 height 258
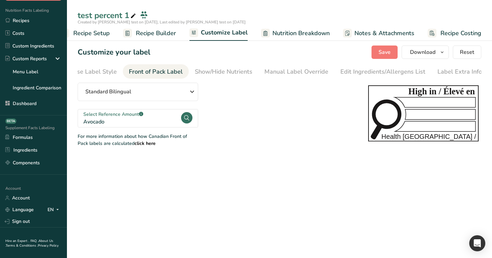
click at [315, 34] on span "Nutrition Breakdown" at bounding box center [300, 33] width 57 height 9
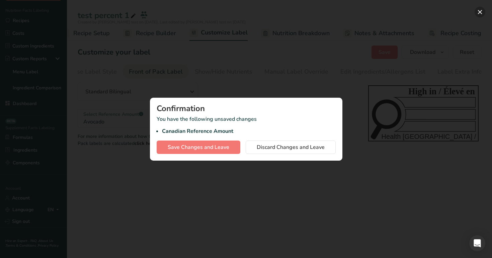
click at [484, 11] on button "button" at bounding box center [480, 12] width 11 height 11
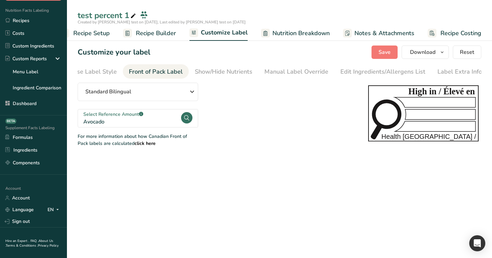
click at [381, 30] on span "Notes & Attachments" at bounding box center [384, 33] width 60 height 9
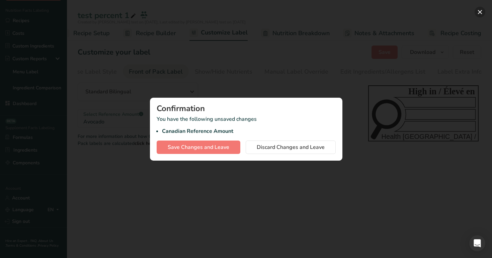
click at [480, 13] on button "button" at bounding box center [480, 12] width 11 height 11
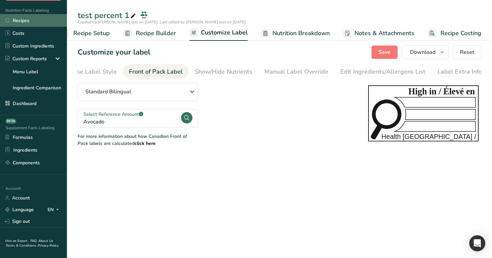
click at [38, 21] on link "Recipes" at bounding box center [33, 20] width 67 height 13
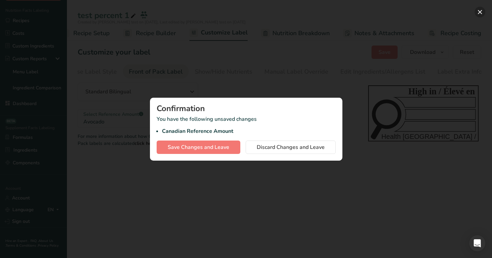
click at [483, 12] on button "button" at bounding box center [480, 12] width 11 height 11
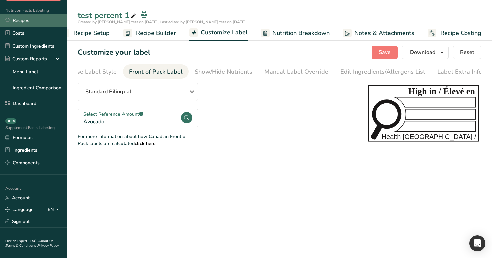
click at [45, 20] on link "Recipes" at bounding box center [33, 20] width 67 height 13
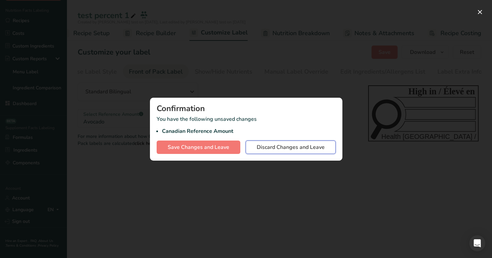
click at [275, 148] on span "Discard Changes and Leave" at bounding box center [291, 147] width 68 height 8
click at [275, 148] on div "Confirmation You have the following unsaved changes Canadian Reference Amount S…" at bounding box center [246, 129] width 192 height 63
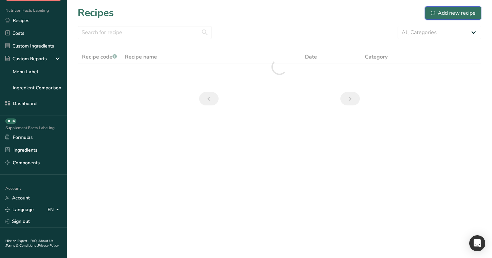
click at [457, 16] on div "Add new recipe" at bounding box center [453, 13] width 45 height 8
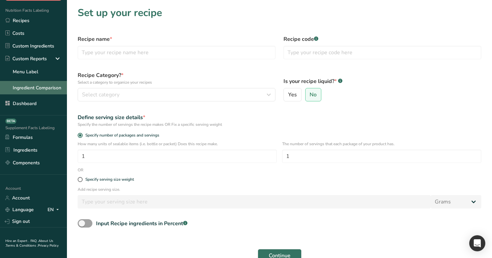
click at [48, 84] on link "Ingredient Comparison" at bounding box center [33, 87] width 67 height 13
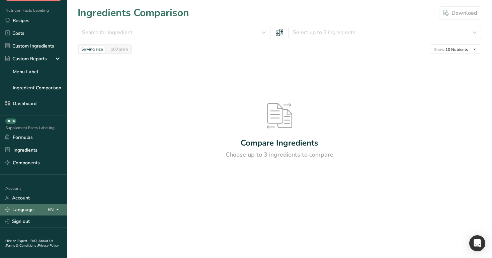
click at [53, 207] on div "EN" at bounding box center [55, 210] width 14 height 8
click at [42, 233] on div "Spanish" at bounding box center [35, 234] width 47 height 12
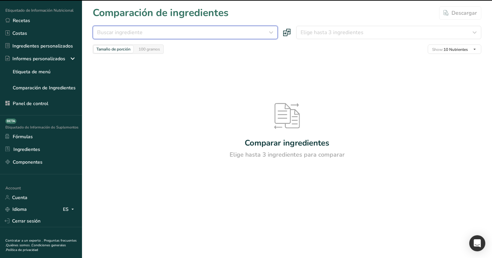
click at [130, 30] on span "Buscar ingrediente" at bounding box center [120, 32] width 46 height 8
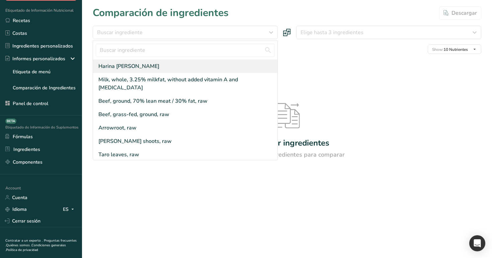
click at [148, 66] on div "Harina [PERSON_NAME]" at bounding box center [185, 66] width 184 height 13
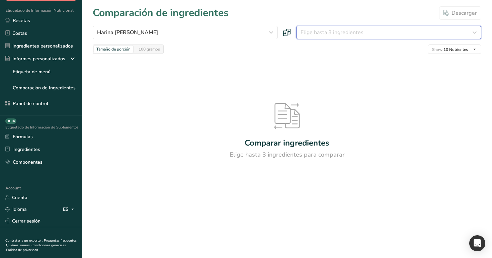
click at [329, 35] on span "Elige hasta 3 ingredientes" at bounding box center [332, 32] width 63 height 8
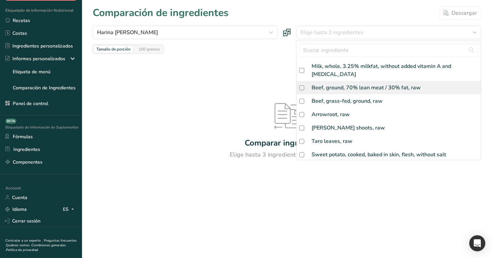
click at [315, 86] on div "Beef, ground, 70% lean meat / 30% fat, raw" at bounding box center [389, 87] width 184 height 13
checkbox input "true"
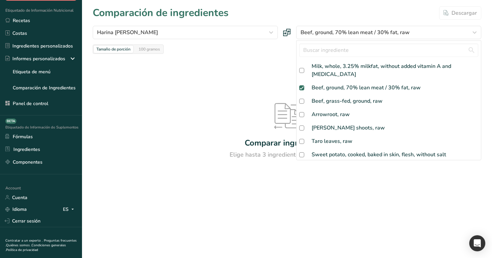
click at [279, 55] on div "Comparar ingredientes Elige hasta 3 ingredientes para comparar" at bounding box center [287, 131] width 389 height 155
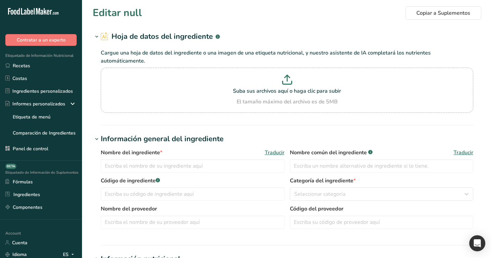
type input "Beef, ground, 70% lean meat / 30% fat, raw"
type input "Ground Beef"
type input "Almond flour"
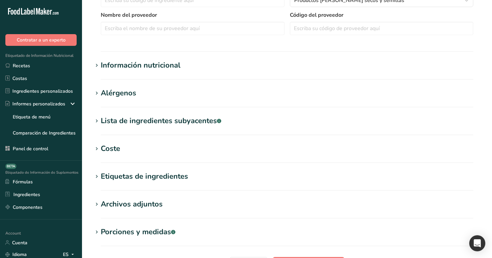
scroll to position [263, 0]
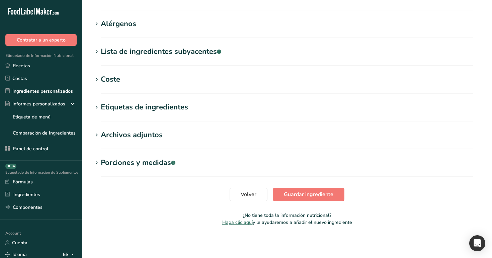
click at [142, 80] on h1 "Coste" at bounding box center [287, 79] width 389 height 11
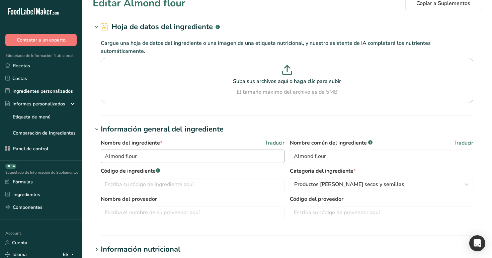
scroll to position [11, 0]
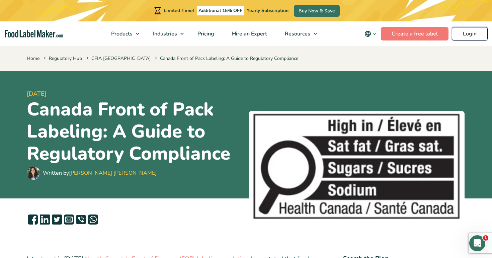
click at [470, 33] on link "Login" at bounding box center [470, 33] width 36 height 13
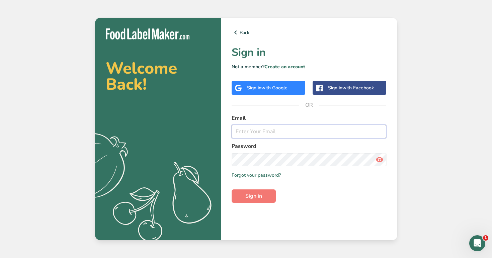
click at [277, 132] on input "email" at bounding box center [309, 131] width 155 height 13
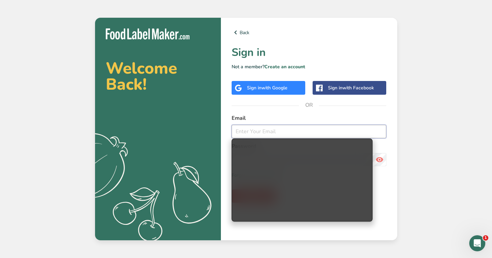
type input "admin@test.com"
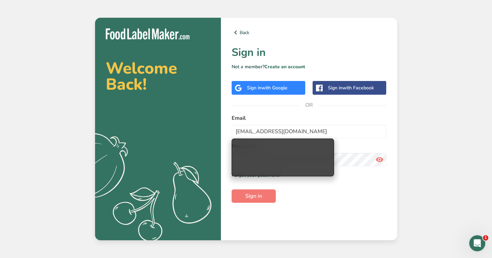
click at [287, 109] on div "Back Sign in Not a member? Create an account Sign in with Google Sign in with F…" at bounding box center [309, 129] width 176 height 223
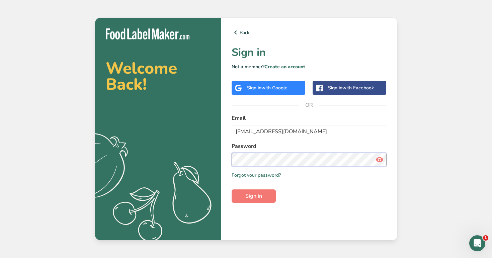
click at [232, 189] on button "Sign in" at bounding box center [254, 195] width 44 height 13
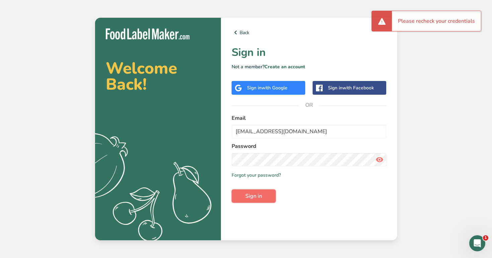
click at [267, 193] on button "Sign in" at bounding box center [254, 195] width 44 height 13
click at [216, 153] on section "Welcome Back! .a{fill:#f5f3ed;} Back Sign in Not a member? Create an account Si…" at bounding box center [246, 129] width 302 height 223
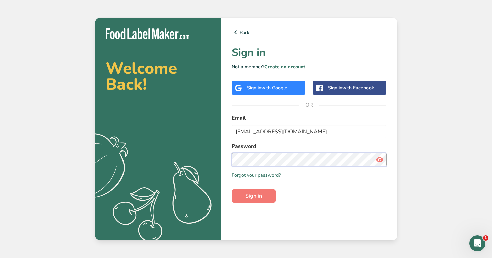
click at [232, 189] on button "Sign in" at bounding box center [254, 195] width 44 height 13
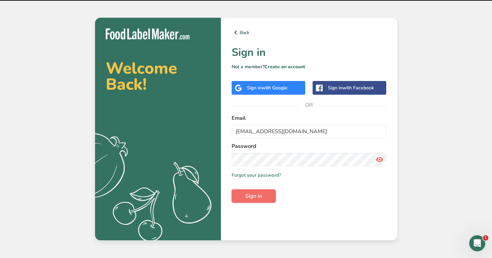
click at [262, 200] on button "Sign in" at bounding box center [254, 195] width 44 height 13
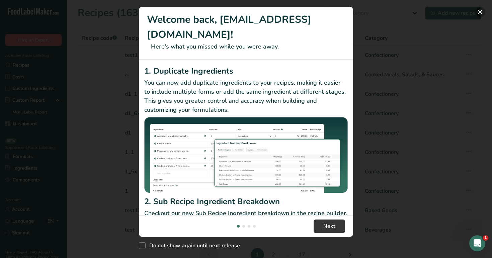
click at [478, 11] on button "New Features" at bounding box center [480, 12] width 11 height 11
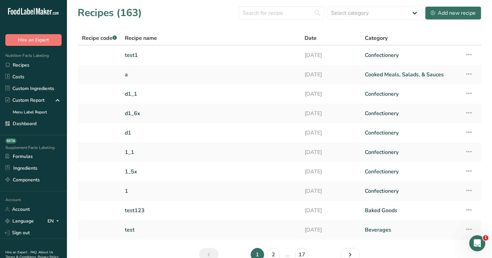
click at [72, 55] on section "Recipes (163) Select category All a Baked Goods Beverages Confectionery Cooked …" at bounding box center [279, 136] width 425 height 272
click at [80, 45] on th "Recipe code .a-a{fill:#347362;}.b-a{fill:#fff;}" at bounding box center [99, 38] width 43 height 14
click at [462, 15] on div "Add new recipe" at bounding box center [453, 13] width 45 height 8
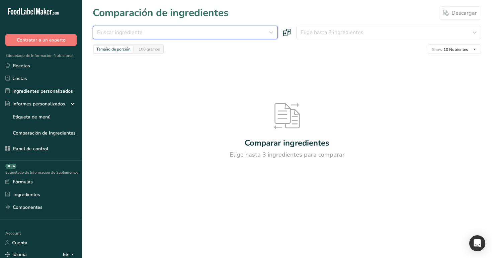
click at [236, 35] on div "Buscar ingrediente" at bounding box center [183, 32] width 172 height 8
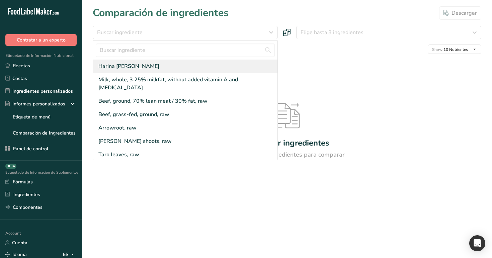
click at [219, 63] on div "Harina [PERSON_NAME]" at bounding box center [185, 66] width 184 height 13
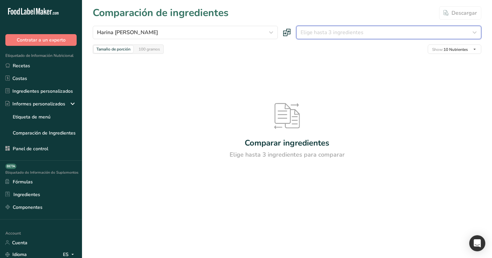
click at [329, 30] on span "Elige hasta 3 ingredientes" at bounding box center [332, 32] width 63 height 8
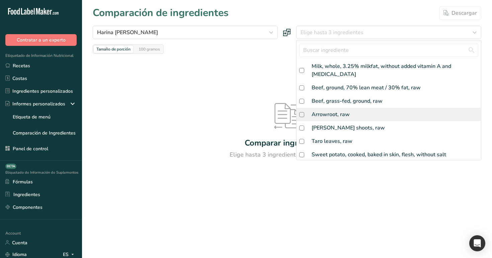
click at [320, 110] on div "Arrowroot, raw" at bounding box center [331, 114] width 38 height 8
checkbox input "true"
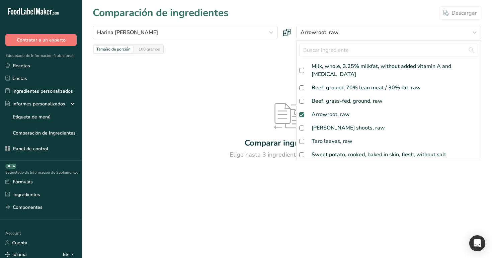
click at [274, 52] on div "Tamaño de porción 100 gramos Show: 10 Nutrientes Todos los nutrientes Component…" at bounding box center [287, 49] width 389 height 9
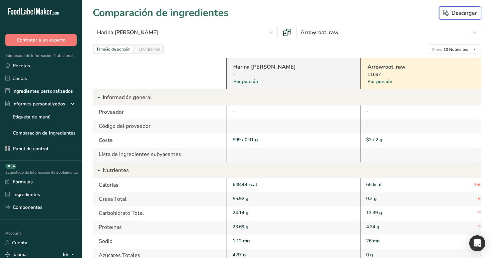
click at [452, 14] on div "Descargar" at bounding box center [459, 13] width 33 height 8
